Goal: Book appointment/travel/reservation

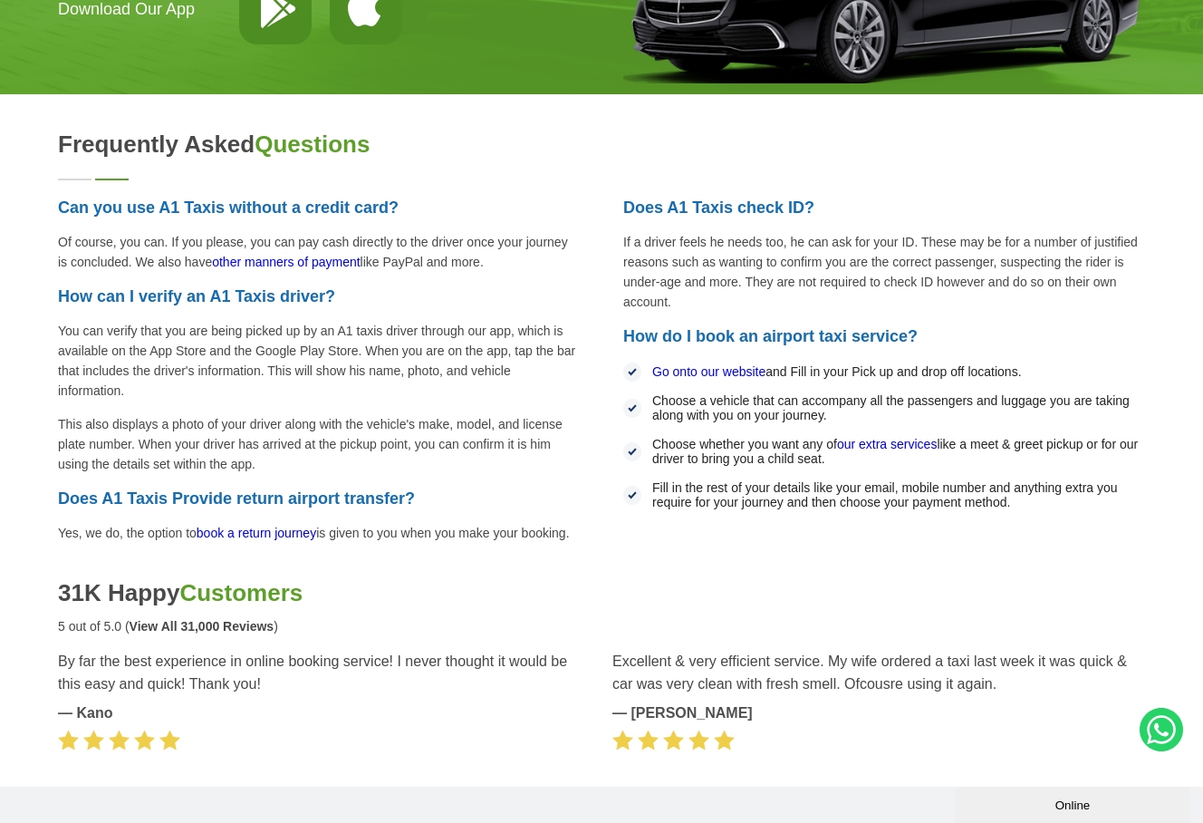
scroll to position [4106, 0]
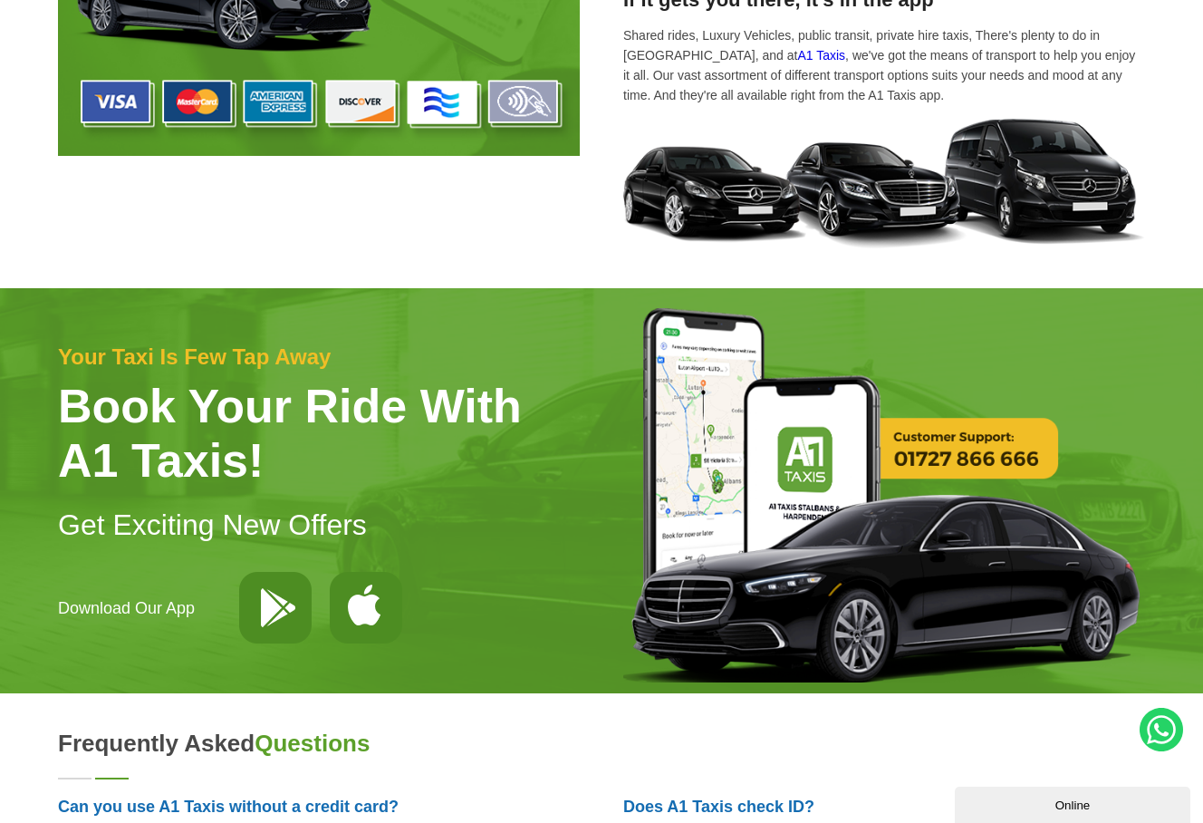
drag, startPoint x: 1197, startPoint y: 543, endPoint x: 1190, endPoint y: 481, distance: 61.9
click at [1190, 481] on div "Your taxi is few tap away Book Your Ride With A1 Taxis! Get Exciting New Offers…" at bounding box center [601, 490] width 1203 height 405
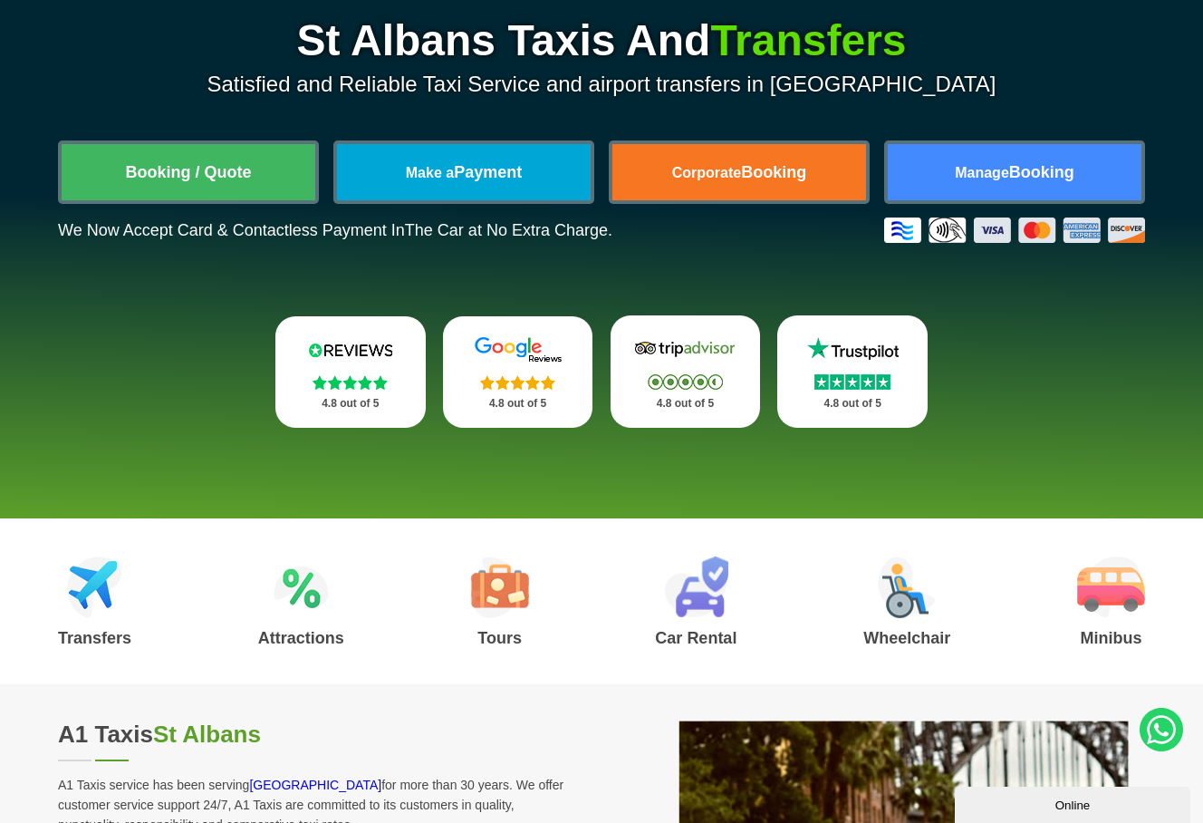
scroll to position [362, 0]
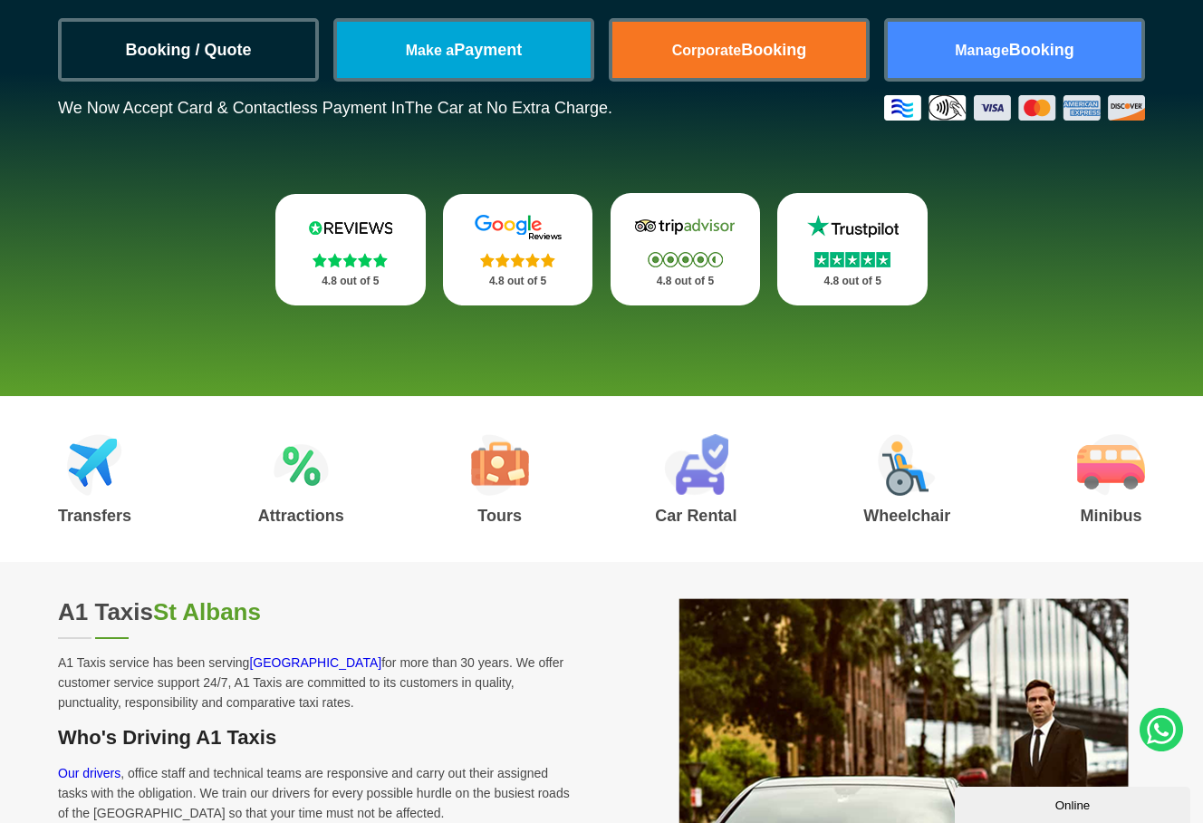
click at [208, 39] on link "Booking / Quote" at bounding box center [189, 50] width 254 height 56
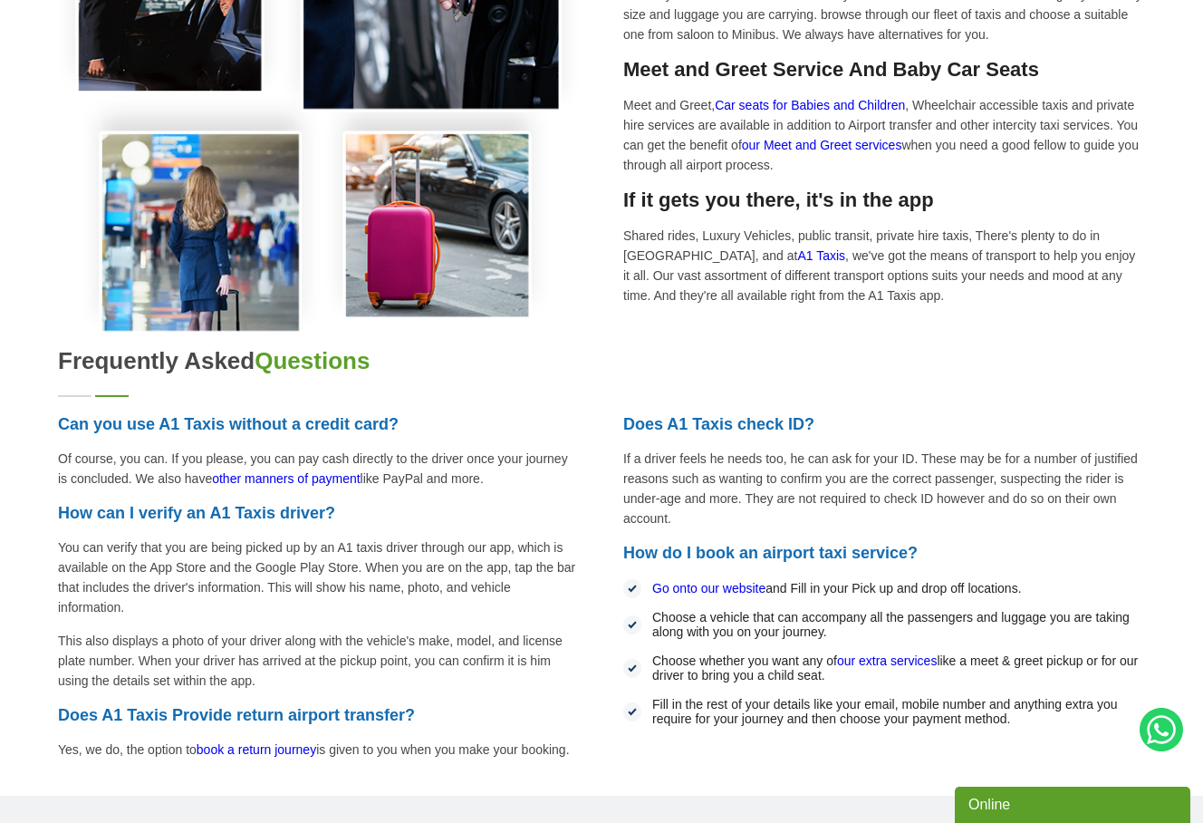
scroll to position [2265, 0]
